Goal: Information Seeking & Learning: Understand process/instructions

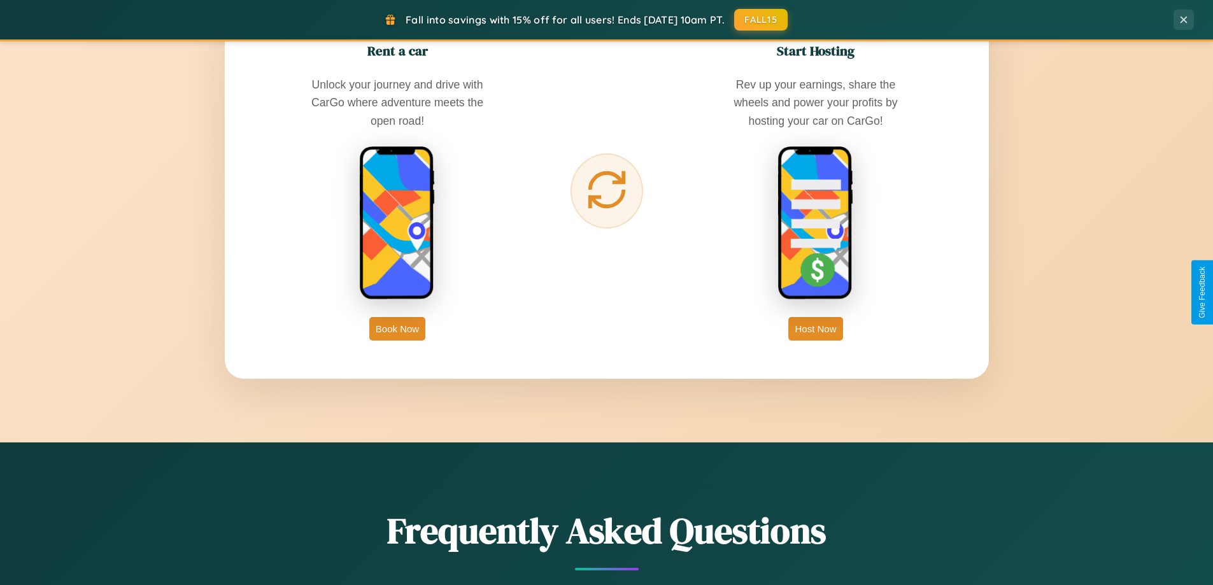
scroll to position [2046, 0]
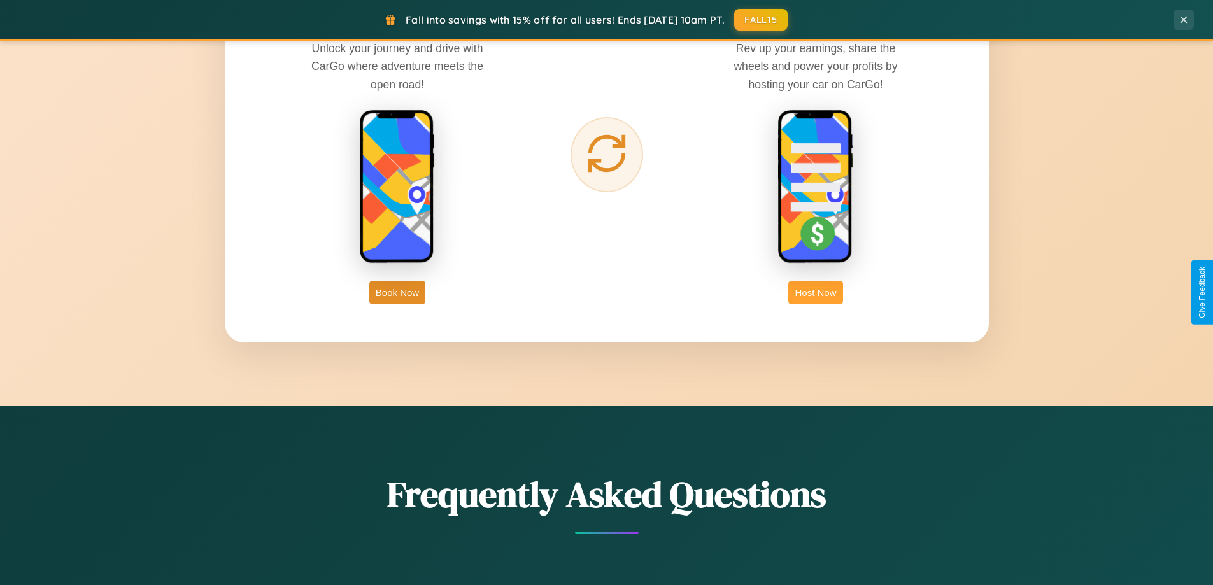
click at [816, 292] on button "Host Now" at bounding box center [815, 293] width 54 height 24
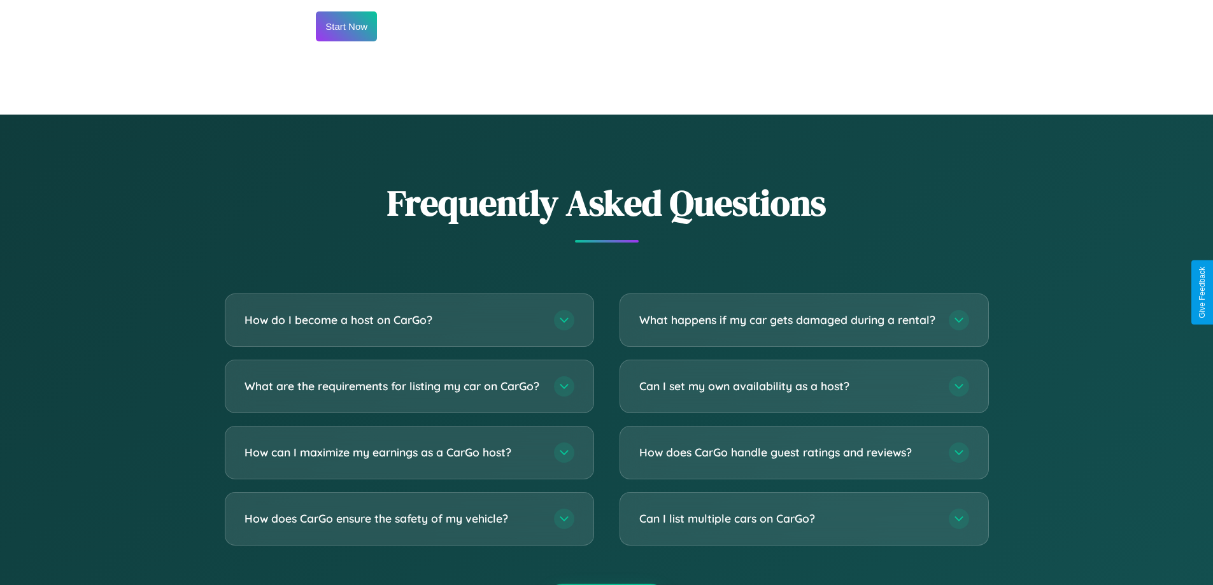
scroll to position [1721, 0]
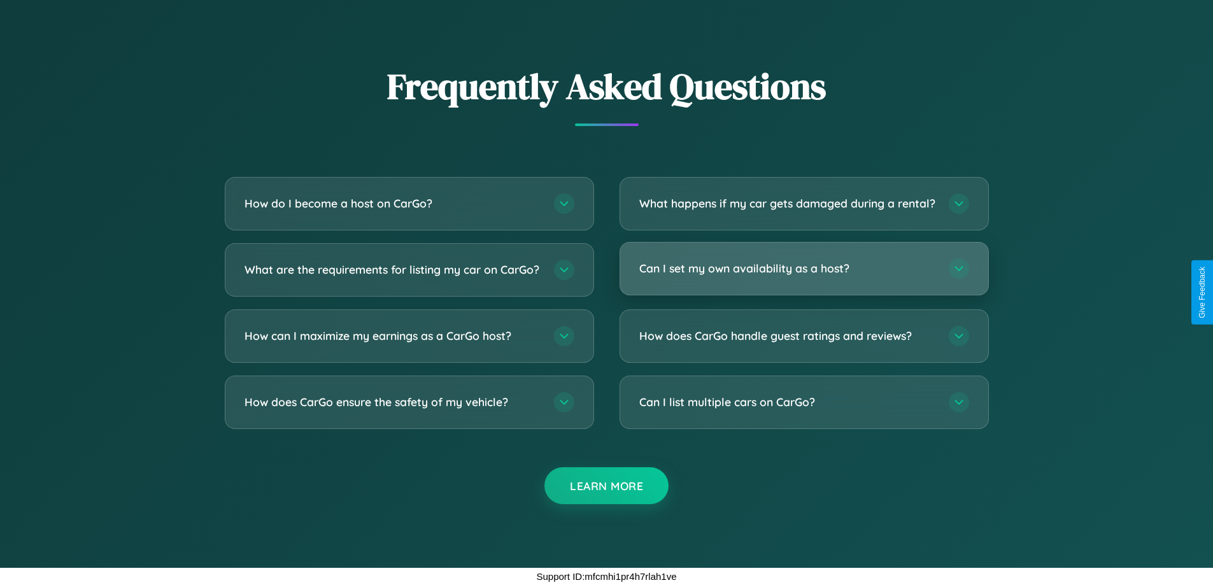
click at [804, 268] on h3 "Can I set my own availability as a host?" at bounding box center [787, 268] width 297 height 16
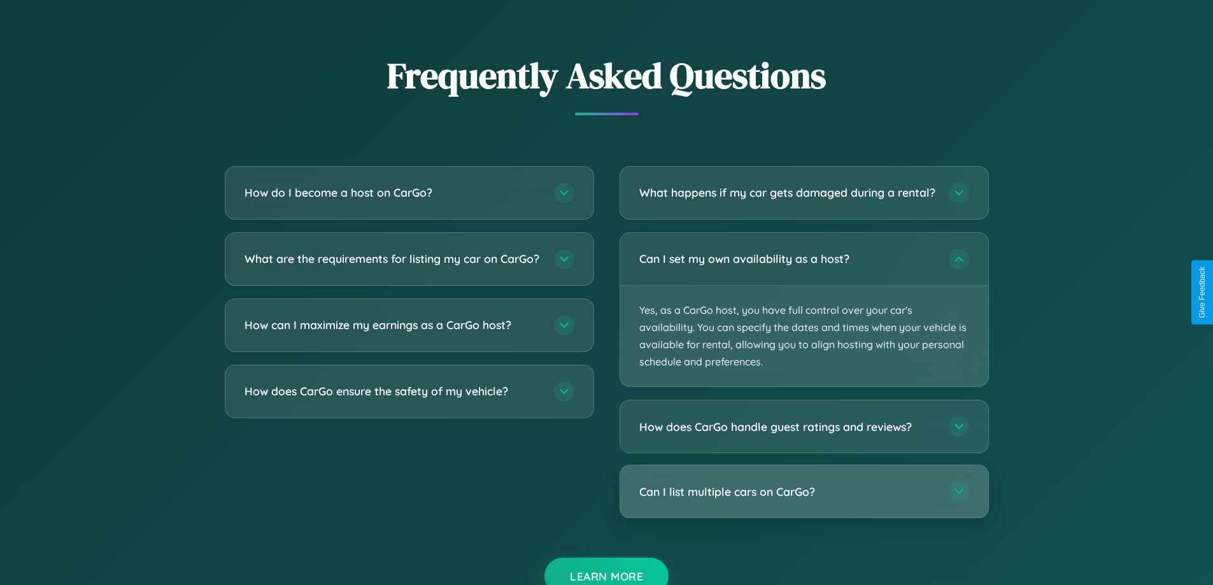
click at [804, 500] on h3 "Can I list multiple cars on CarGo?" at bounding box center [787, 492] width 297 height 16
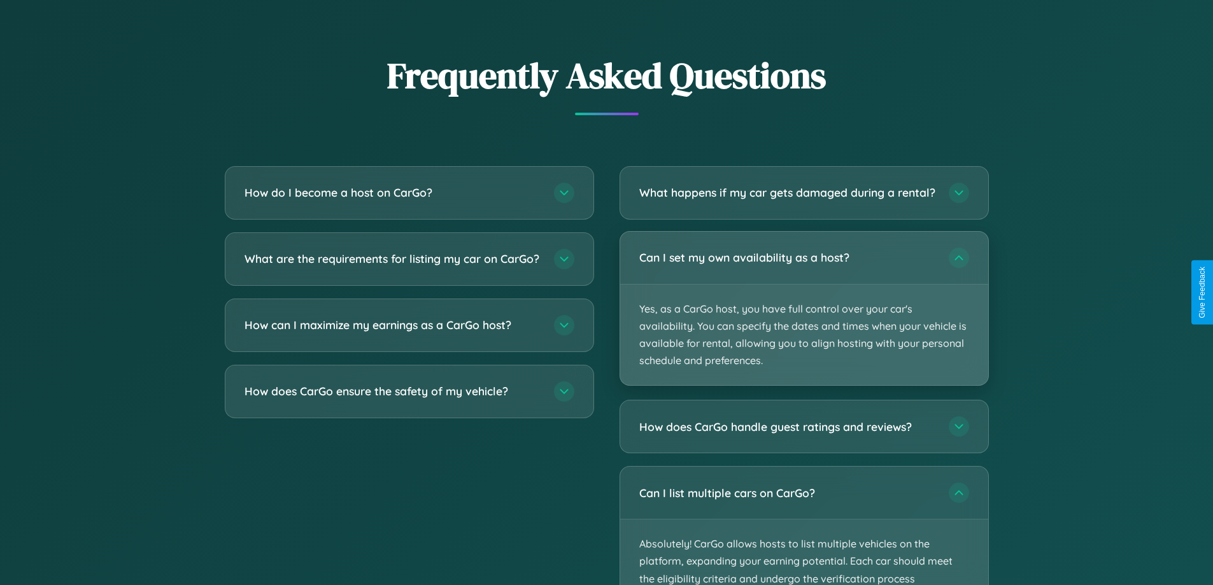
click at [804, 320] on p "Yes, as a CarGo host, you have full control over your car's availability. You c…" at bounding box center [804, 335] width 368 height 101
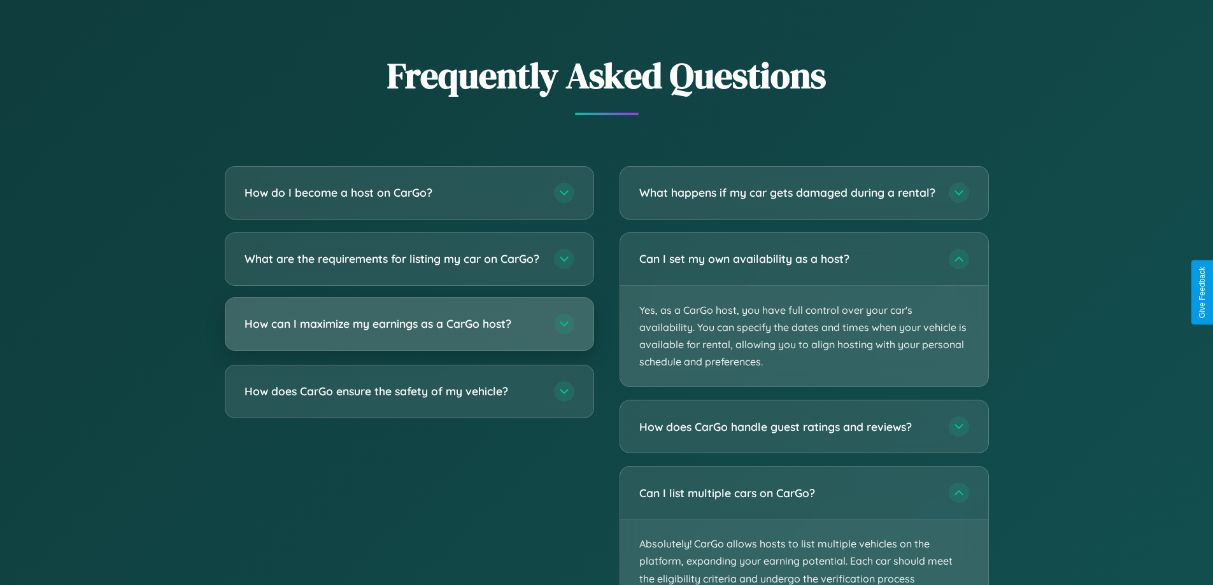
click at [409, 332] on h3 "How can I maximize my earnings as a CarGo host?" at bounding box center [393, 324] width 297 height 16
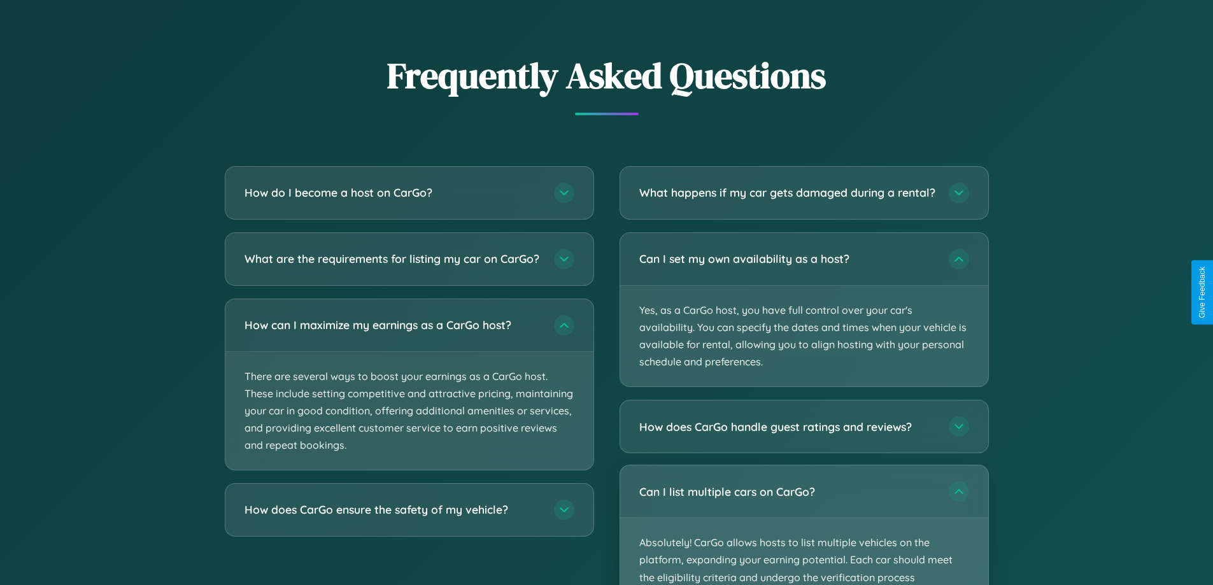
click at [804, 531] on p "Absolutely! CarGo allows hosts to list multiple vehicles on the platform, expan…" at bounding box center [804, 568] width 368 height 101
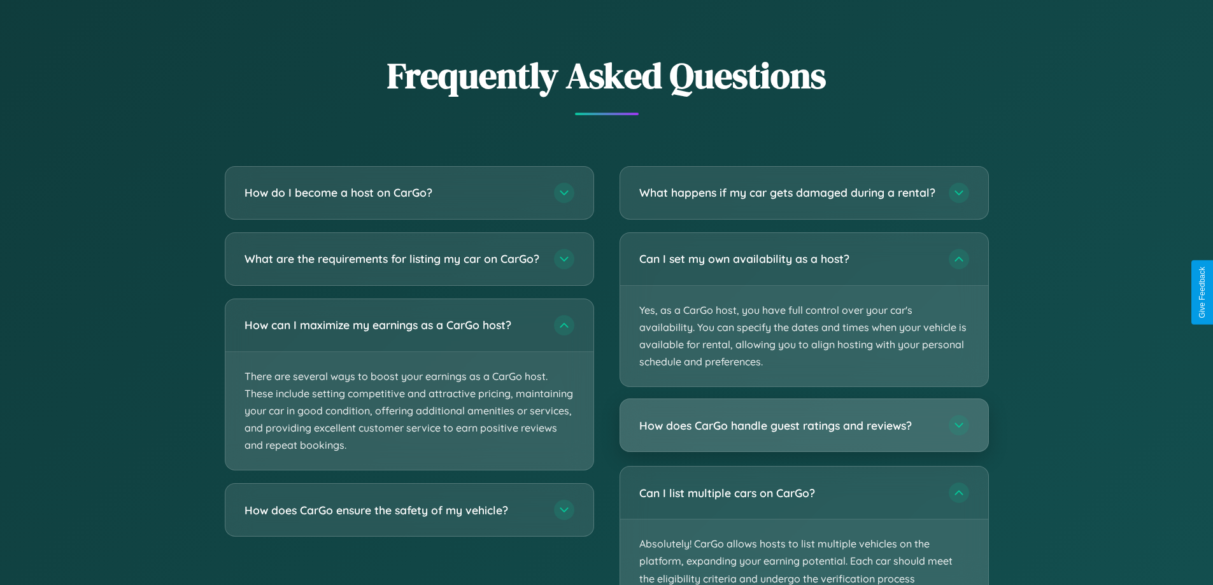
click at [804, 434] on h3 "How does CarGo handle guest ratings and reviews?" at bounding box center [787, 426] width 297 height 16
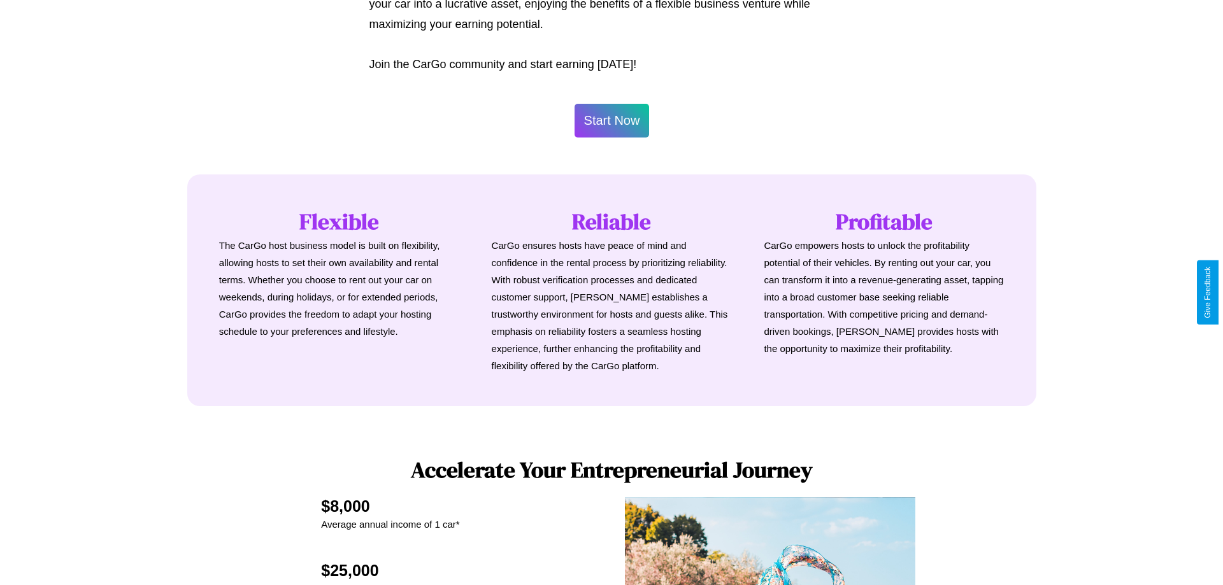
scroll to position [615, 0]
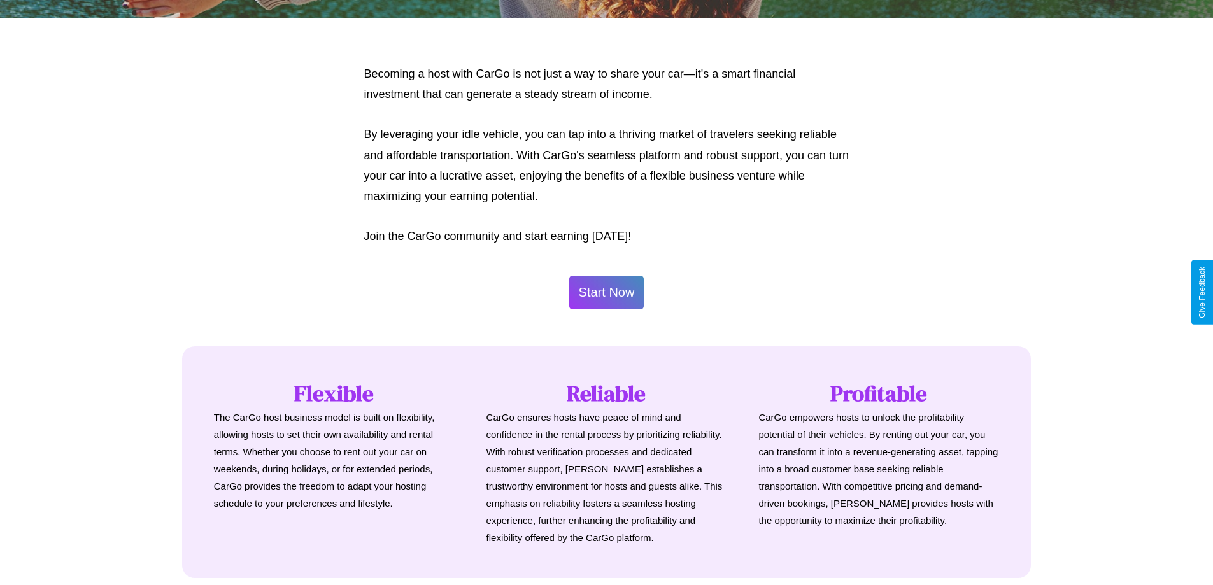
click at [606, 292] on button "Start Now" at bounding box center [606, 293] width 75 height 34
